Goal: Information Seeking & Learning: Learn about a topic

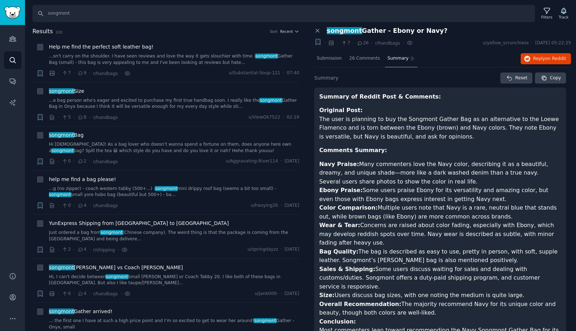
scroll to position [30, 0]
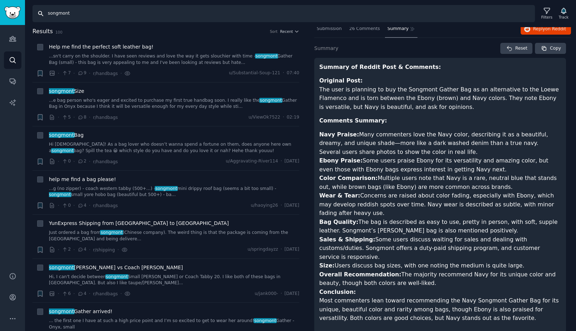
click at [233, 11] on input "songmont" at bounding box center [283, 13] width 502 height 17
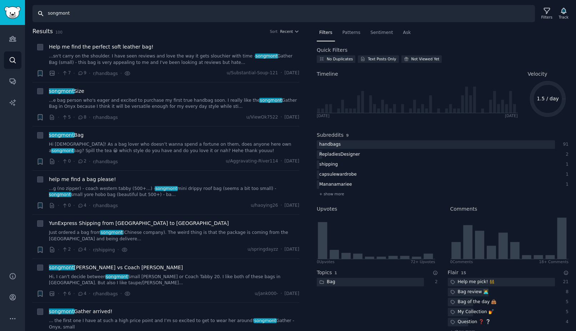
drag, startPoint x: 115, startPoint y: 9, endPoint x: 60, endPoint y: 12, distance: 54.3
click at [60, 12] on input "songmont" at bounding box center [283, 13] width 502 height 17
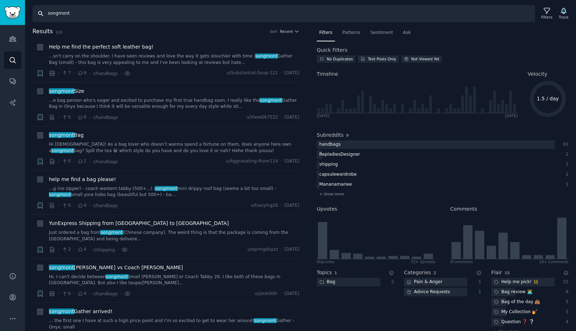
drag, startPoint x: 77, startPoint y: 14, endPoint x: 33, endPoint y: 13, distance: 43.9
click at [33, 13] on input "songmont" at bounding box center [283, 13] width 502 height 17
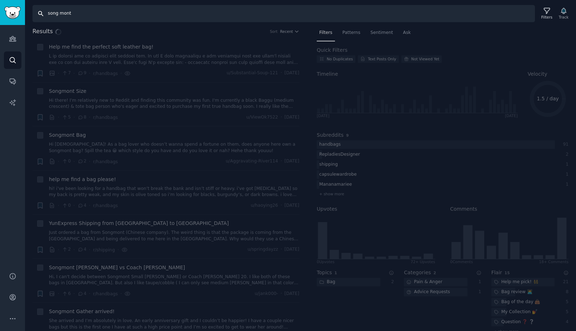
click at [60, 15] on input "song mont" at bounding box center [283, 13] width 502 height 17
type input "songmont"
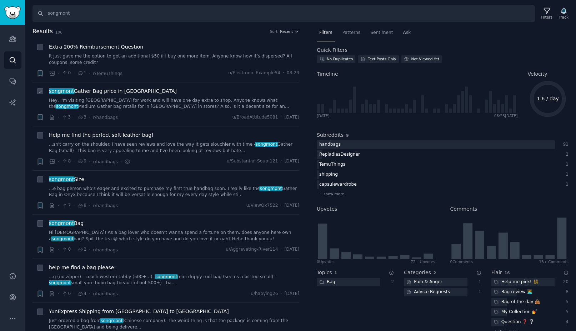
click at [133, 91] on span "songmont Gather Bag price in [GEOGRAPHIC_DATA]" at bounding box center [113, 90] width 128 height 7
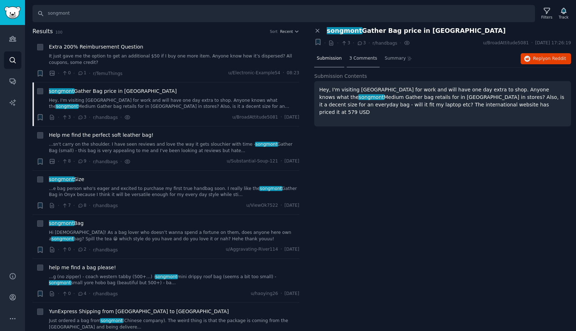
click at [372, 58] on span "3 Comments" at bounding box center [363, 58] width 28 height 6
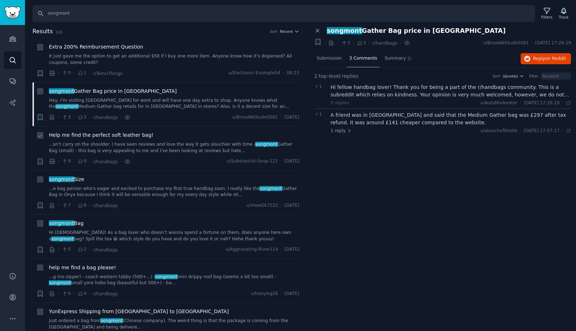
click at [127, 135] on span "Help me find the perfect soft leather bag!" at bounding box center [101, 134] width 105 height 7
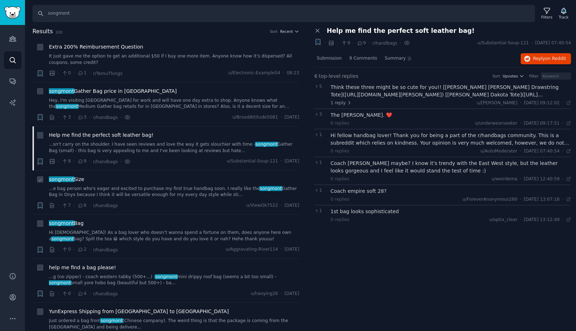
click at [76, 178] on span "songmont Size" at bounding box center [66, 179] width 35 height 7
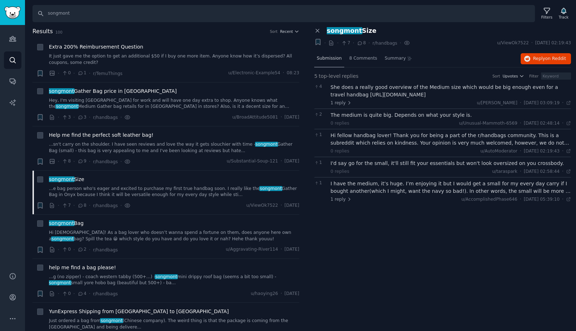
click at [329, 59] on span "Submission" at bounding box center [329, 58] width 25 height 6
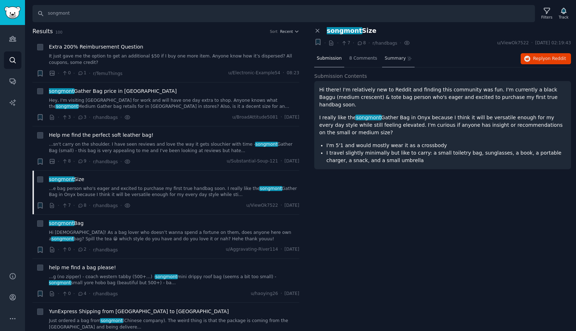
click at [402, 60] on div "Summary" at bounding box center [398, 58] width 32 height 17
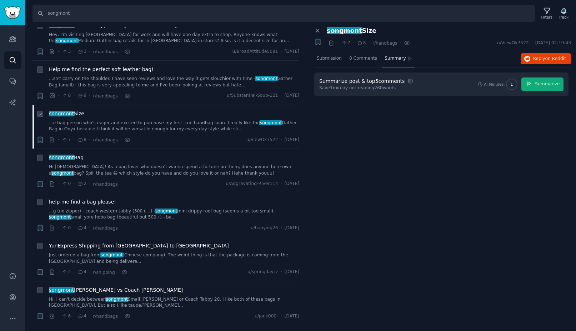
scroll to position [67, 0]
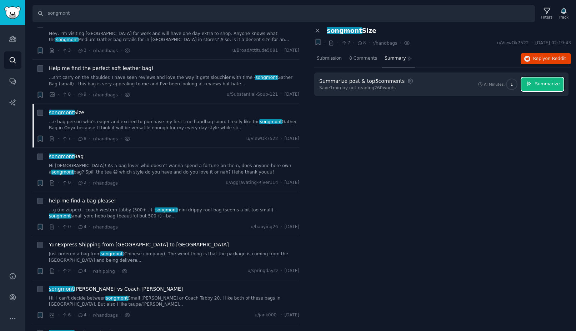
click at [552, 84] on span "Summarize" at bounding box center [547, 84] width 25 height 6
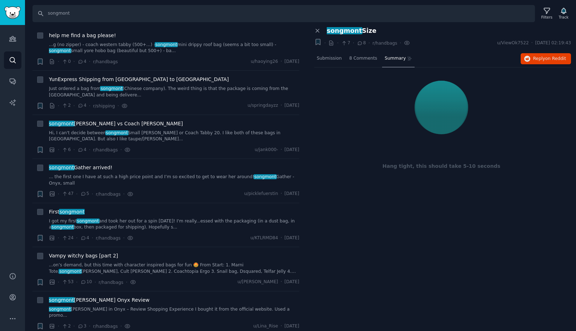
scroll to position [231, 0]
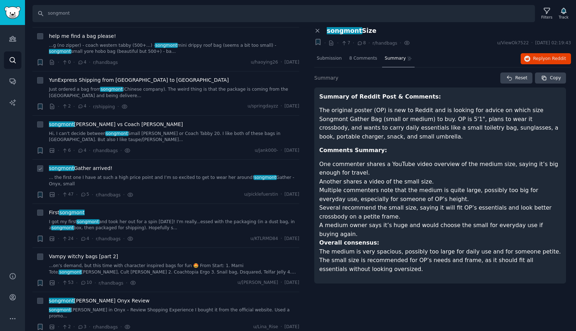
click at [98, 168] on span "songmont Gather arrived!" at bounding box center [81, 168] width 64 height 7
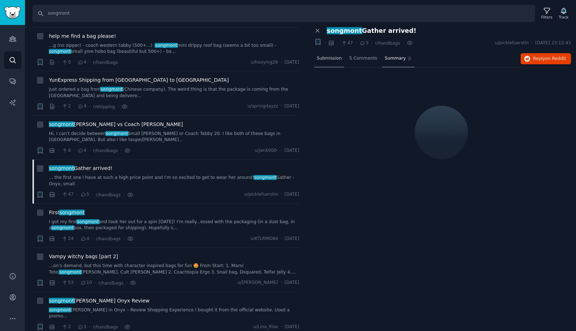
click at [325, 60] on span "Submission" at bounding box center [329, 58] width 25 height 6
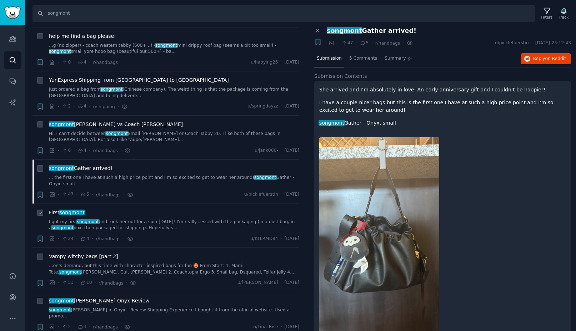
click at [77, 213] on span "songmont" at bounding box center [72, 212] width 26 height 6
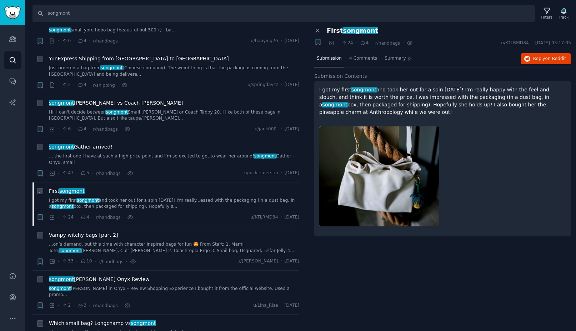
scroll to position [271, 0]
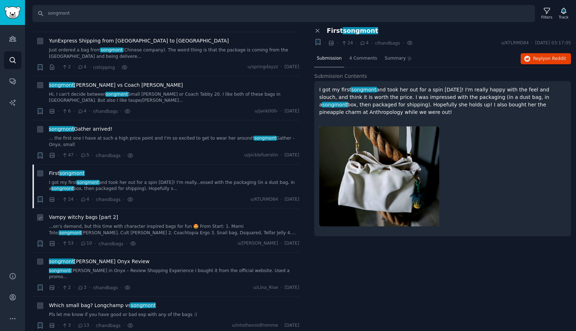
click at [101, 218] on span "Vampy witchy bags [part 2]" at bounding box center [83, 216] width 69 height 7
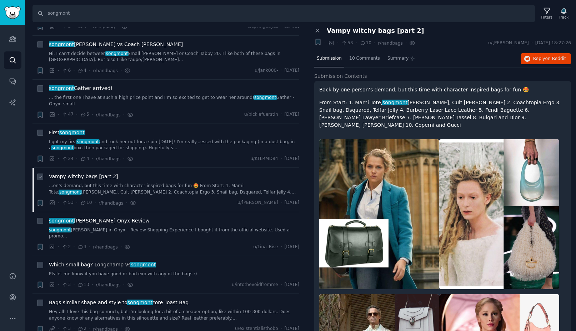
scroll to position [313, 0]
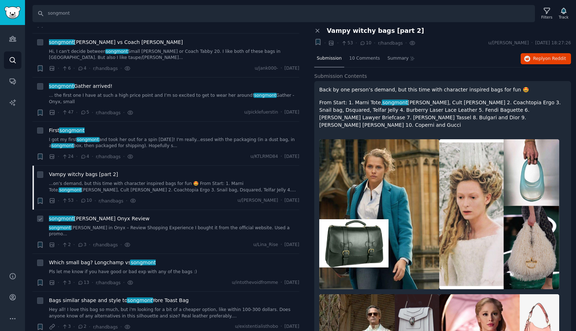
click at [101, 219] on span "songmont [PERSON_NAME] Onyx Review" at bounding box center [99, 218] width 101 height 7
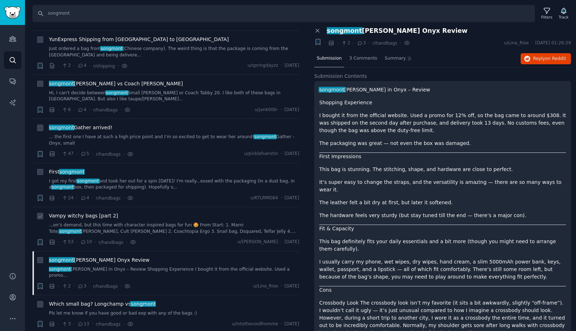
scroll to position [271, 0]
